Goal: Transaction & Acquisition: Purchase product/service

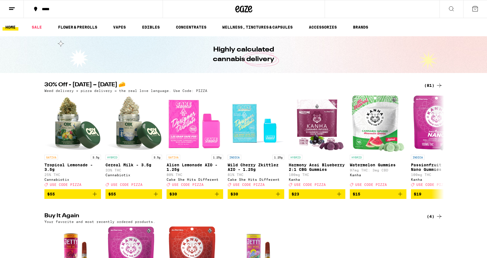
click at [451, 10] on icon at bounding box center [451, 8] width 7 height 7
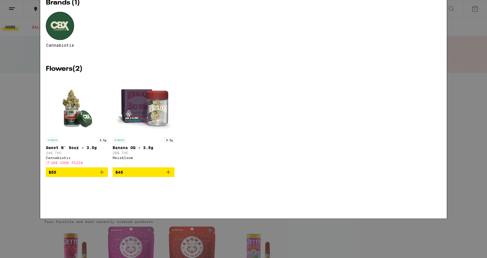
type input "cbx"
